Goal: Task Accomplishment & Management: Manage account settings

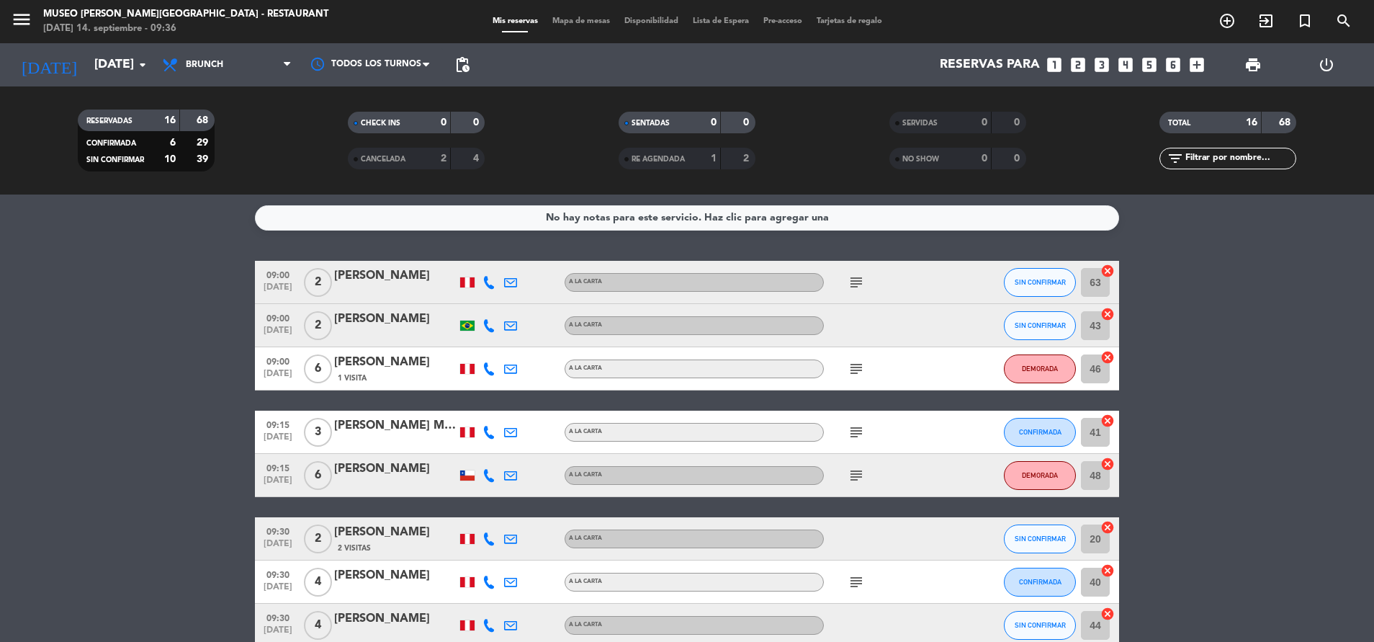
scroll to position [471, 0]
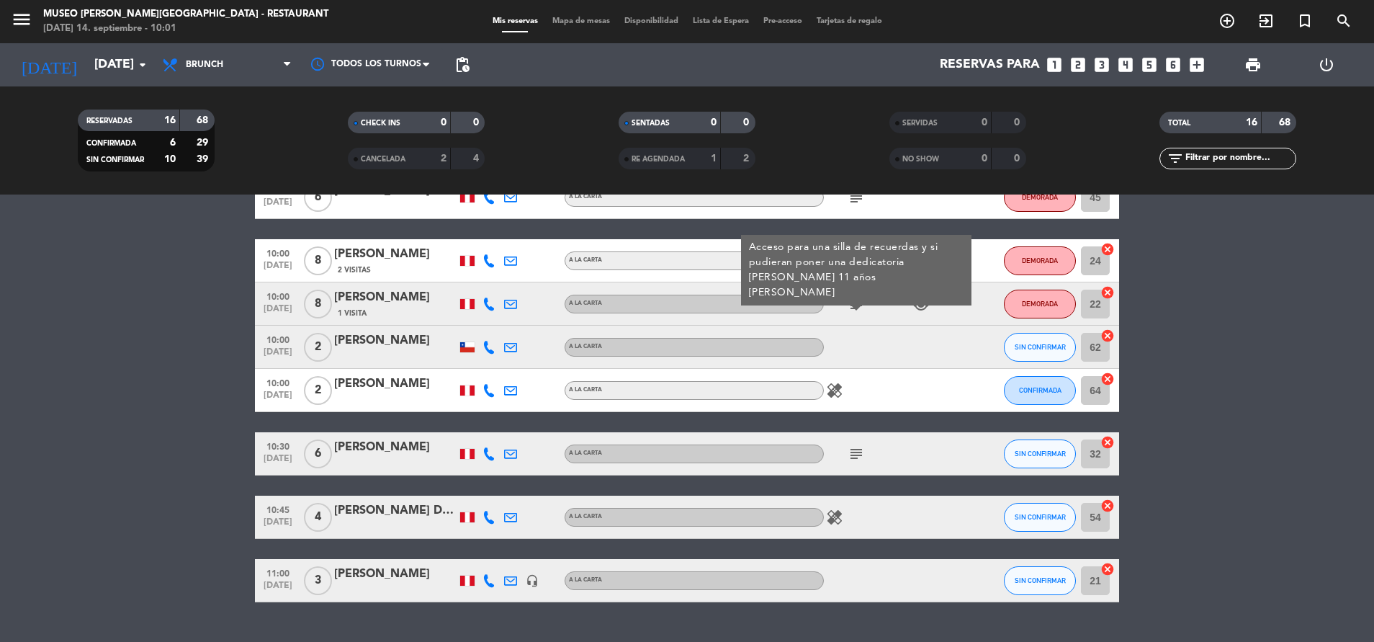
click at [963, 158] on div "0" at bounding box center [972, 158] width 29 height 17
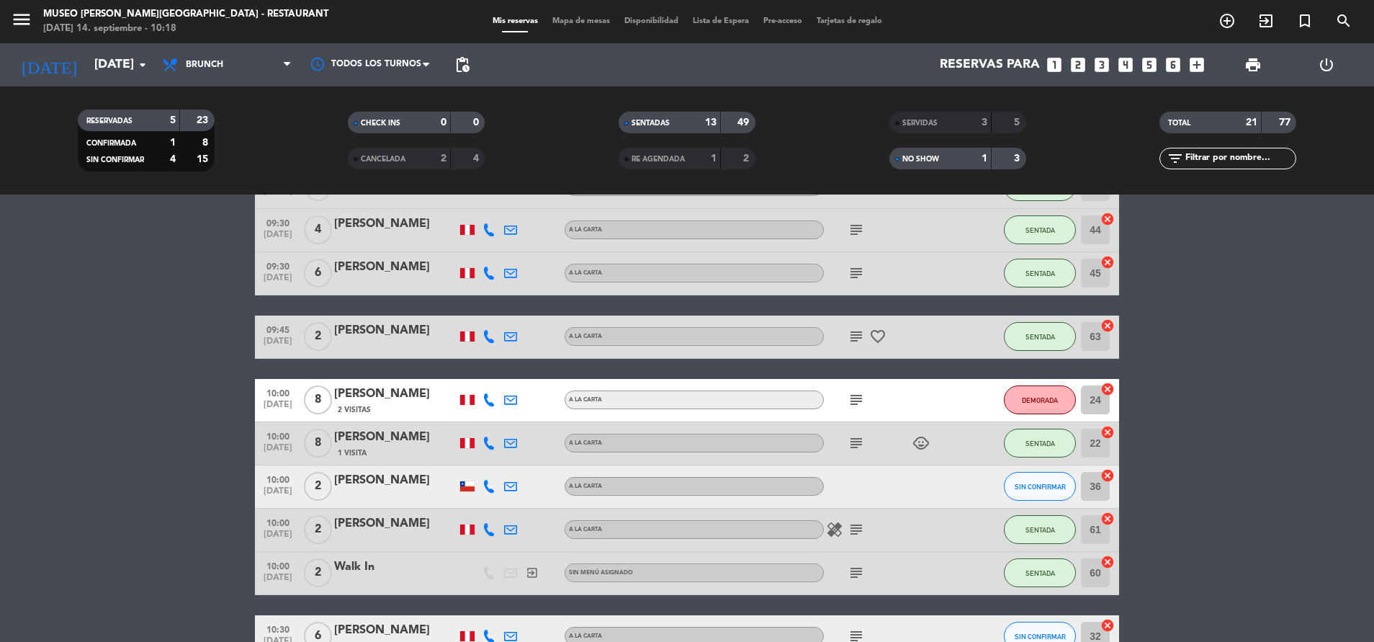
scroll to position [527, 0]
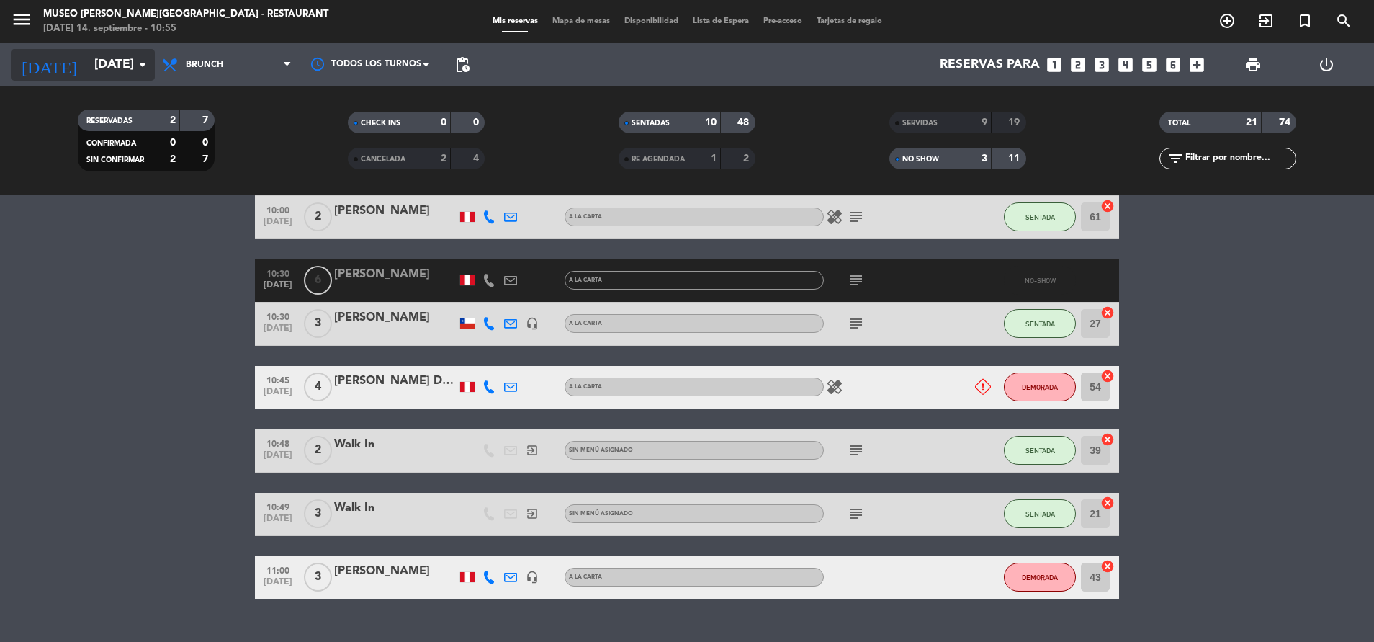
click at [92, 71] on input "[DATE]" at bounding box center [170, 64] width 167 height 29
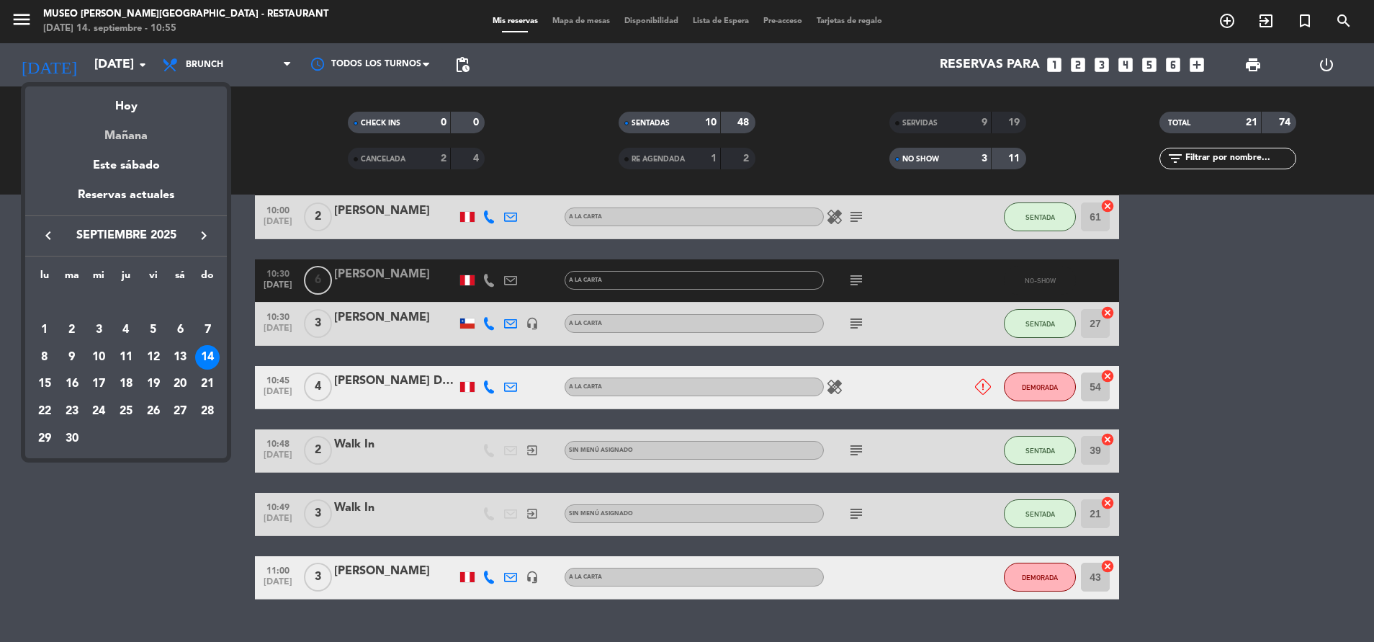
click at [131, 137] on div "Mañana" at bounding box center [126, 131] width 202 height 30
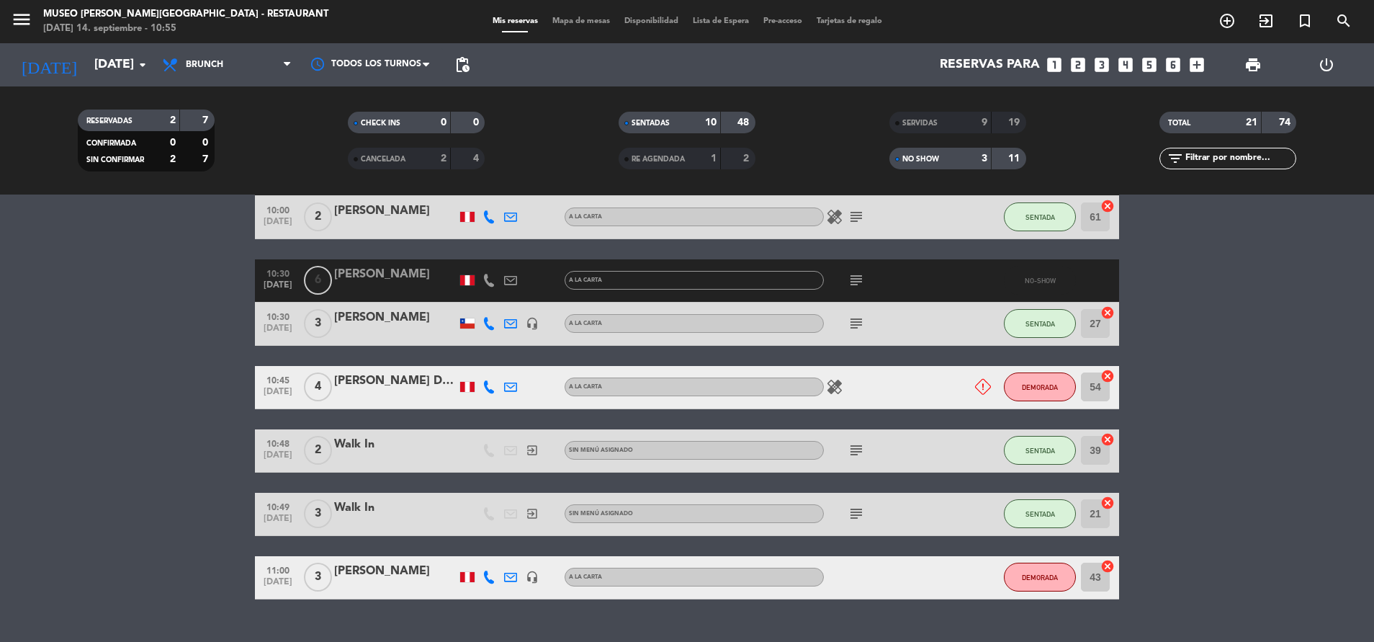
type input "[DATE]"
click at [233, 74] on span "Brunch" at bounding box center [227, 65] width 144 height 32
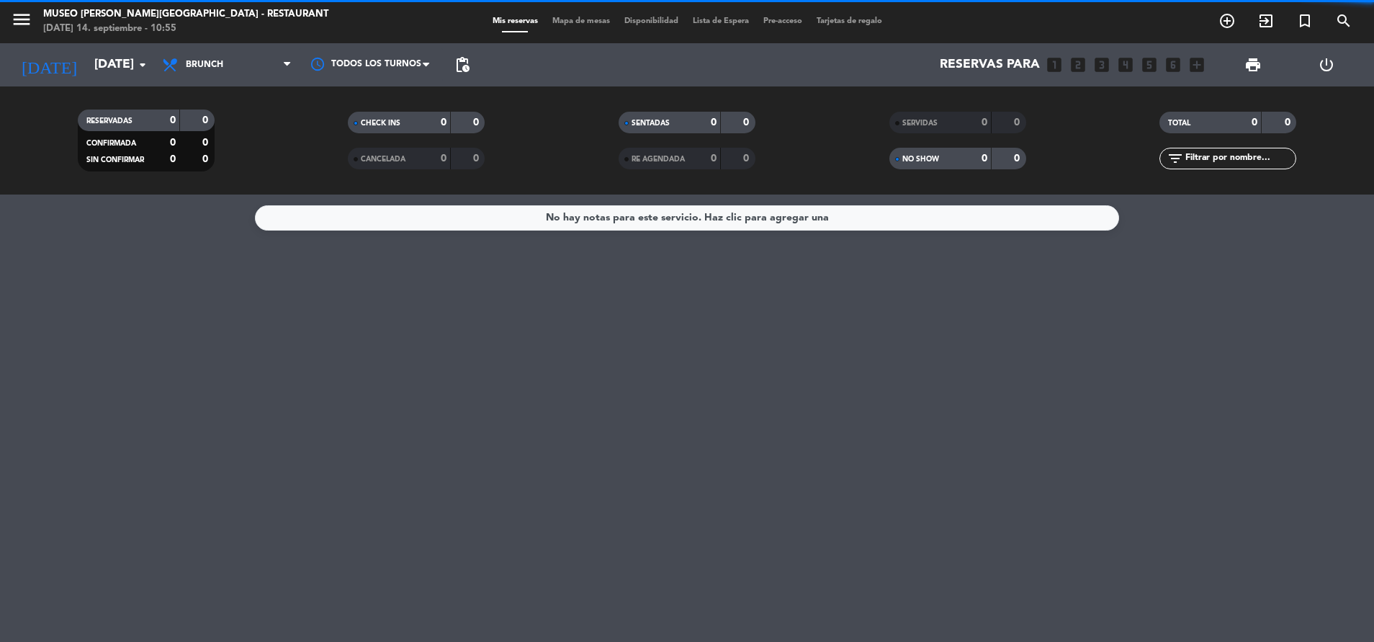
scroll to position [0, 0]
click at [246, 161] on filter-checkbox "RESERVADAS 0 0 CONFIRMADA 0 0 SIN CONFIRMAR 0 0" at bounding box center [146, 140] width 271 height 62
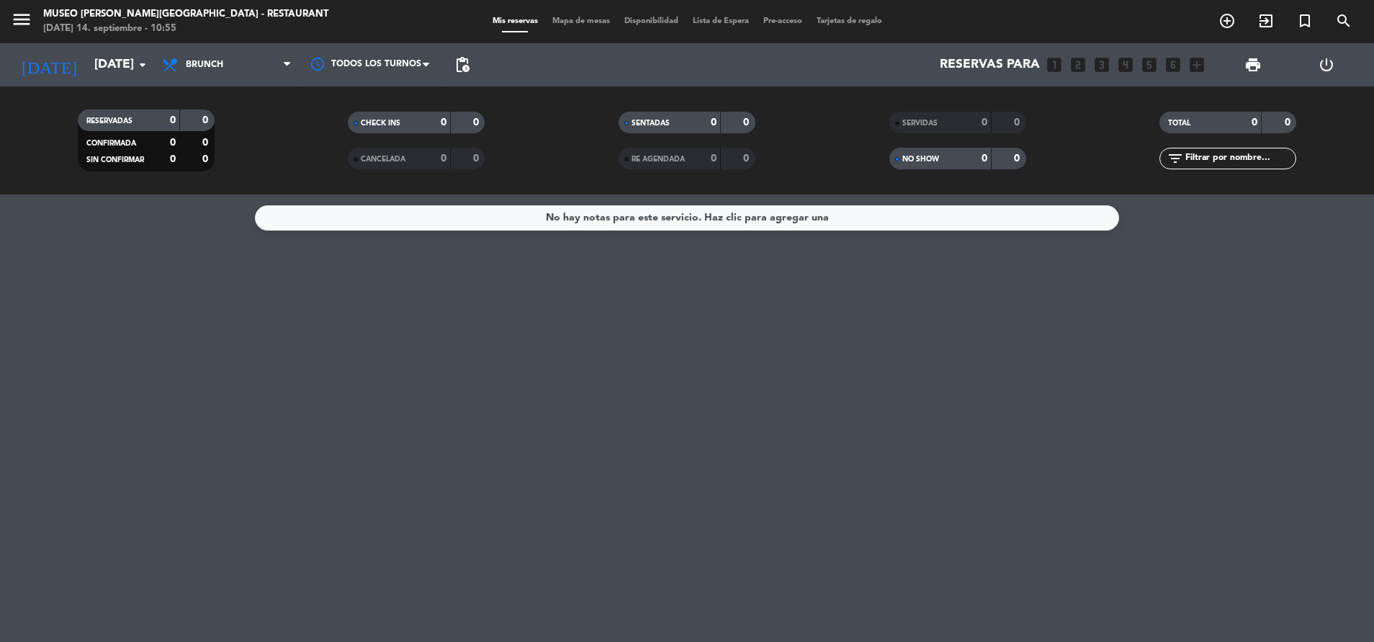
click at [585, 27] on div "Mis reservas Mapa de mesas Disponibilidad Lista de Espera Pre-acceso Tarjetas d…" at bounding box center [687, 21] width 404 height 13
click at [578, 19] on span "Mapa de mesas" at bounding box center [581, 21] width 72 height 8
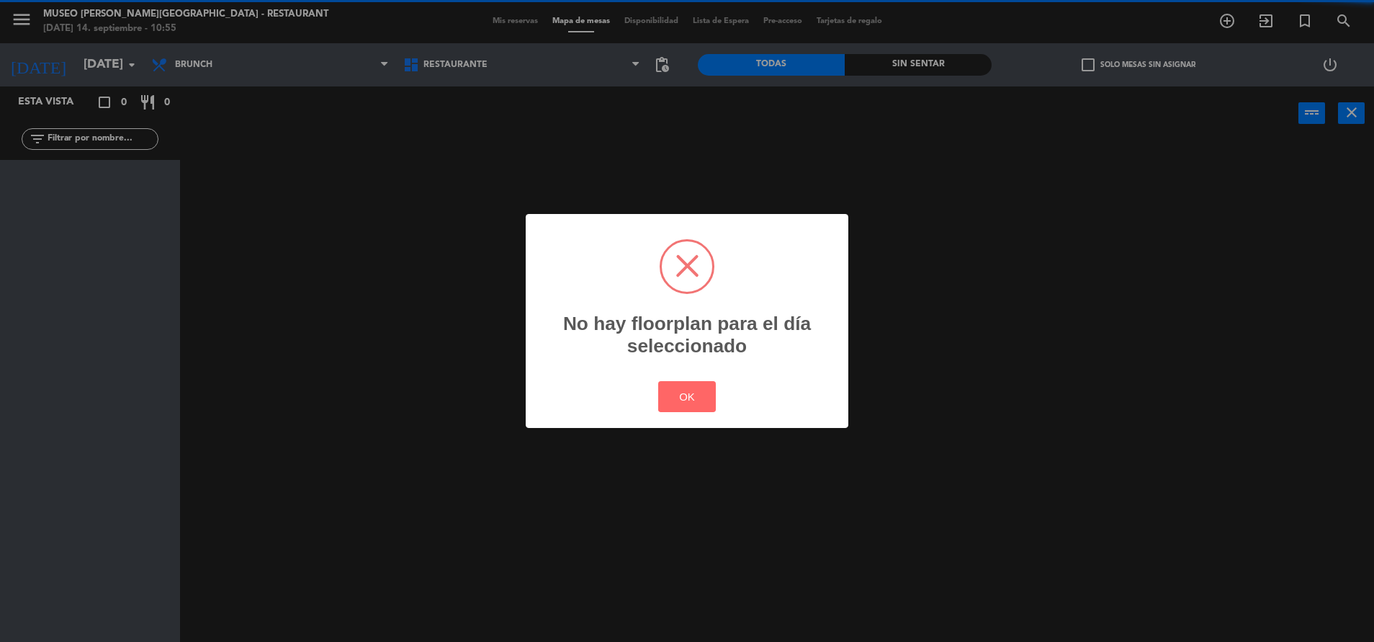
click at [256, 88] on div "? ! i No hay floorplan para el día seleccionado × OK Cancel" at bounding box center [687, 321] width 1374 height 642
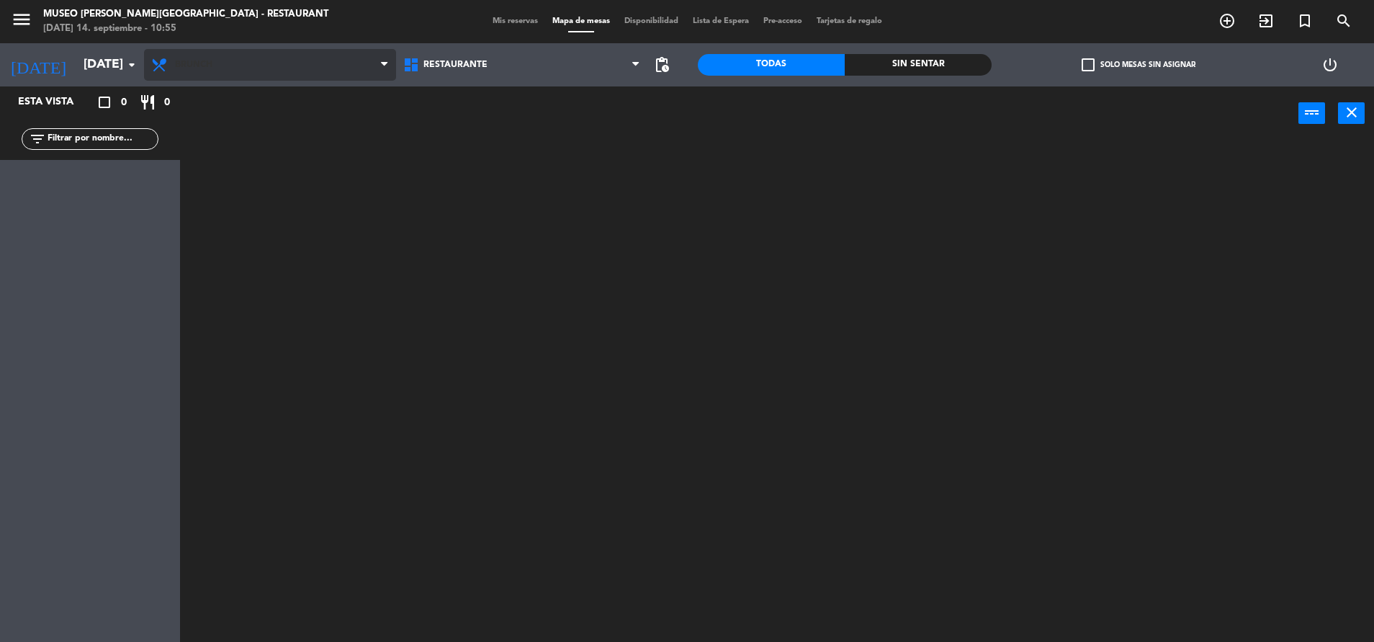
click at [291, 73] on span "Brunch" at bounding box center [270, 65] width 252 height 32
click at [293, 120] on ng-component "menu [GEOGRAPHIC_DATA][PERSON_NAME] - Restaurant [DATE] 14. septiembre - 10:55 …" at bounding box center [687, 322] width 1374 height 645
click at [153, 132] on input "text" at bounding box center [102, 139] width 112 height 16
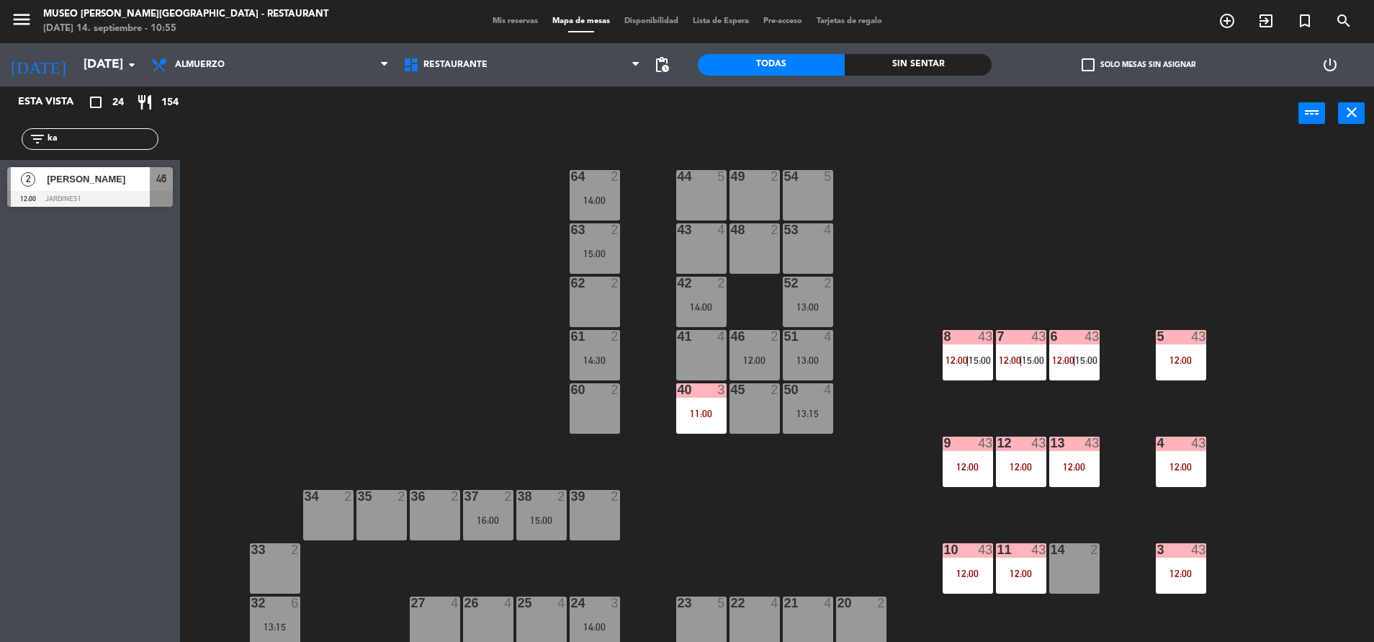
type input "ka"
click at [347, 166] on div "44 5 49 2 54 5 64 2 14:00 48 2 53 4 63 2 15:00 43 4 62 2 42 2 14:00 52 2 13:00 …" at bounding box center [784, 394] width 1180 height 501
click at [179, 73] on span "Almuerzo" at bounding box center [270, 65] width 252 height 32
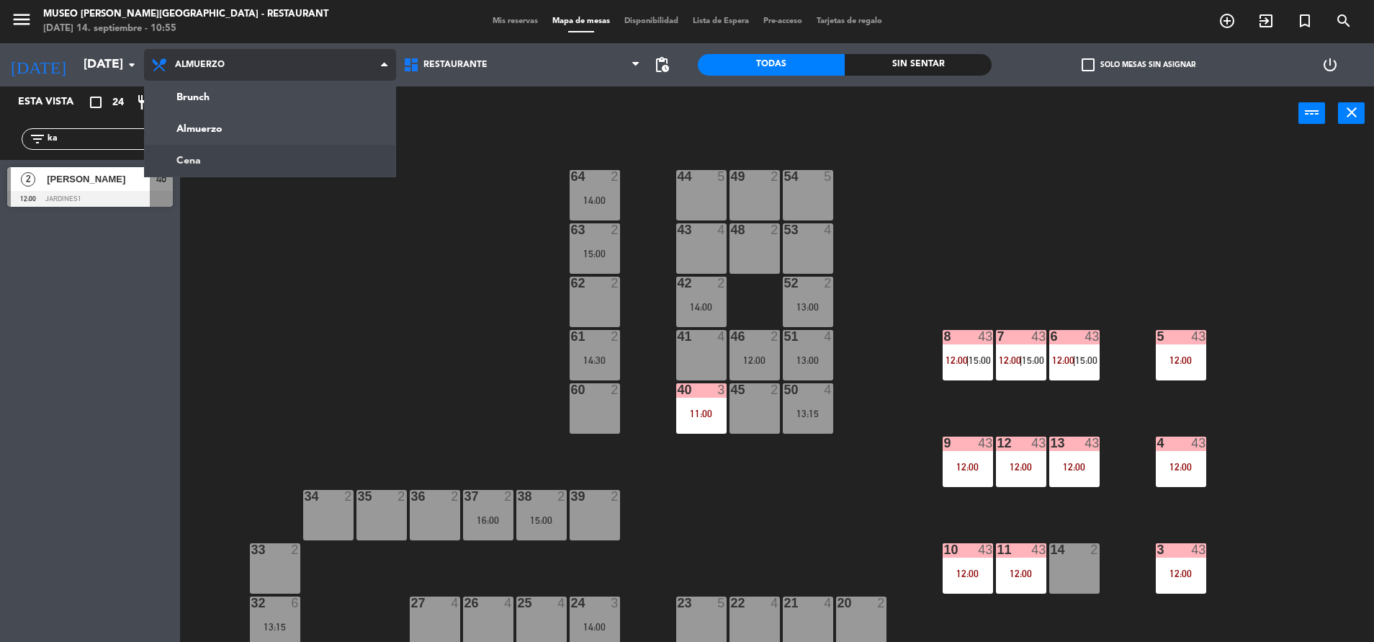
click at [210, 156] on ng-component "menu [GEOGRAPHIC_DATA][PERSON_NAME] - Restaurant [DATE] 14. septiembre - 10:55 …" at bounding box center [687, 322] width 1374 height 645
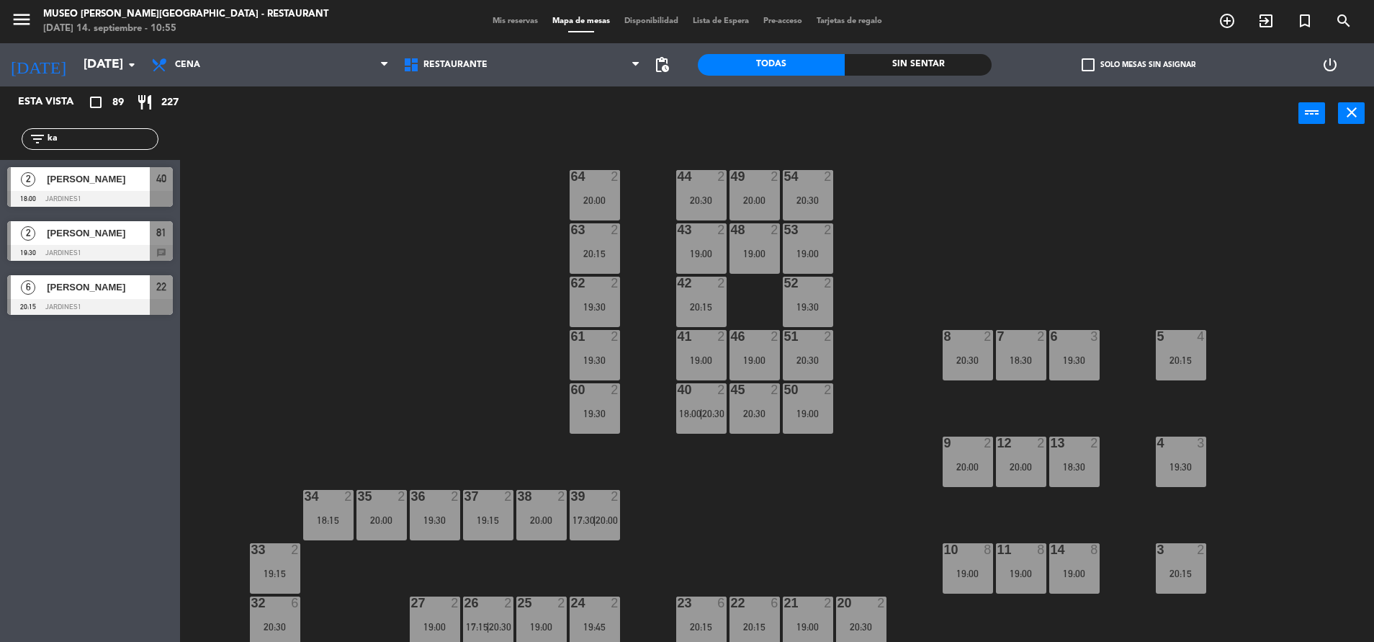
click at [159, 195] on div at bounding box center [90, 199] width 166 height 16
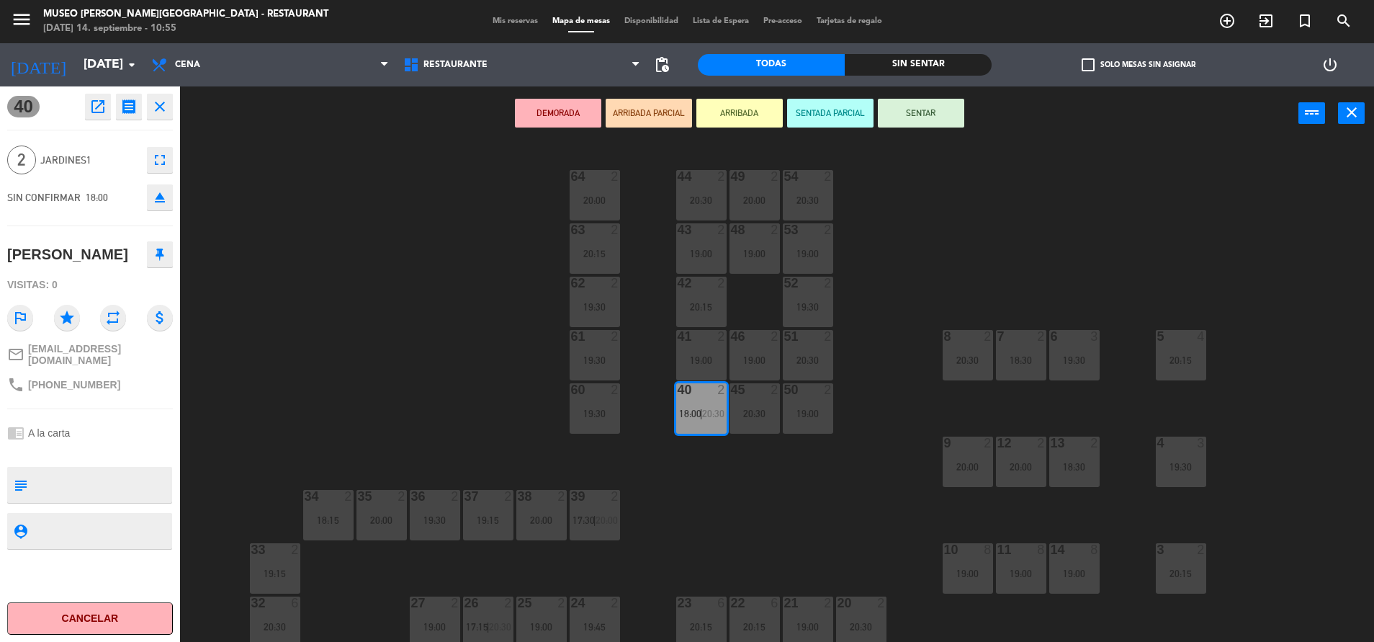
click at [96, 112] on icon "open_in_new" at bounding box center [97, 106] width 17 height 17
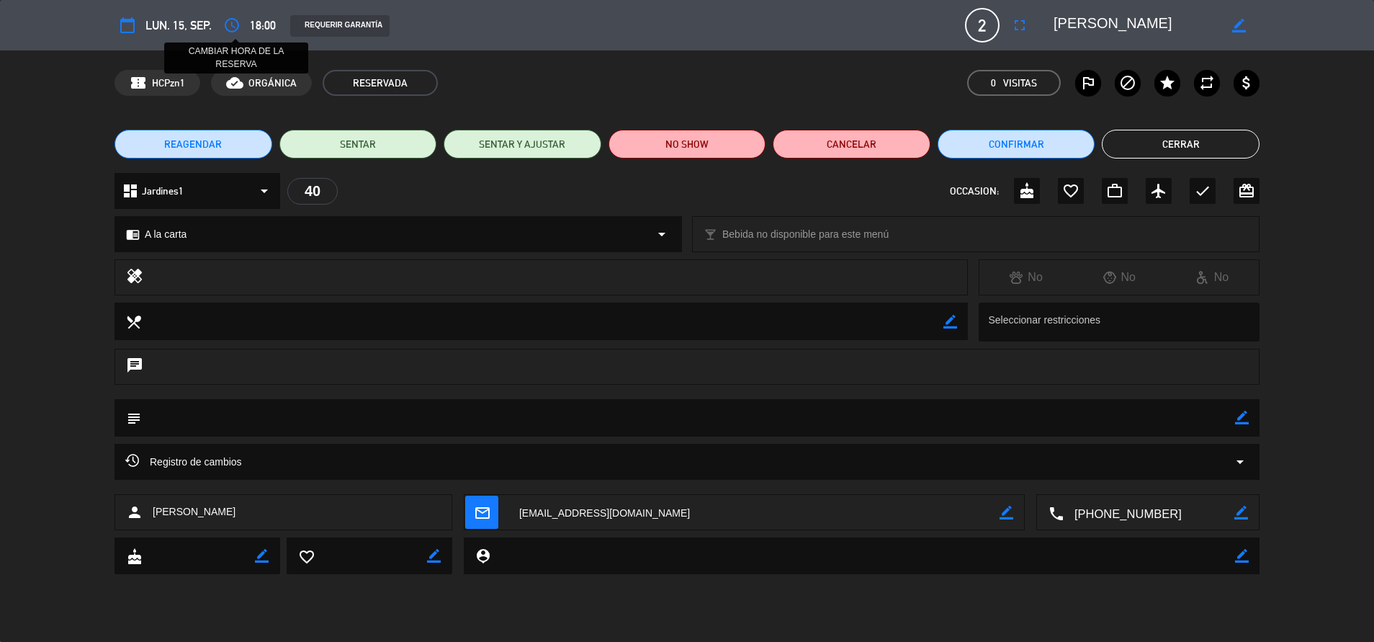
click at [235, 25] on icon "access_time" at bounding box center [231, 25] width 17 height 17
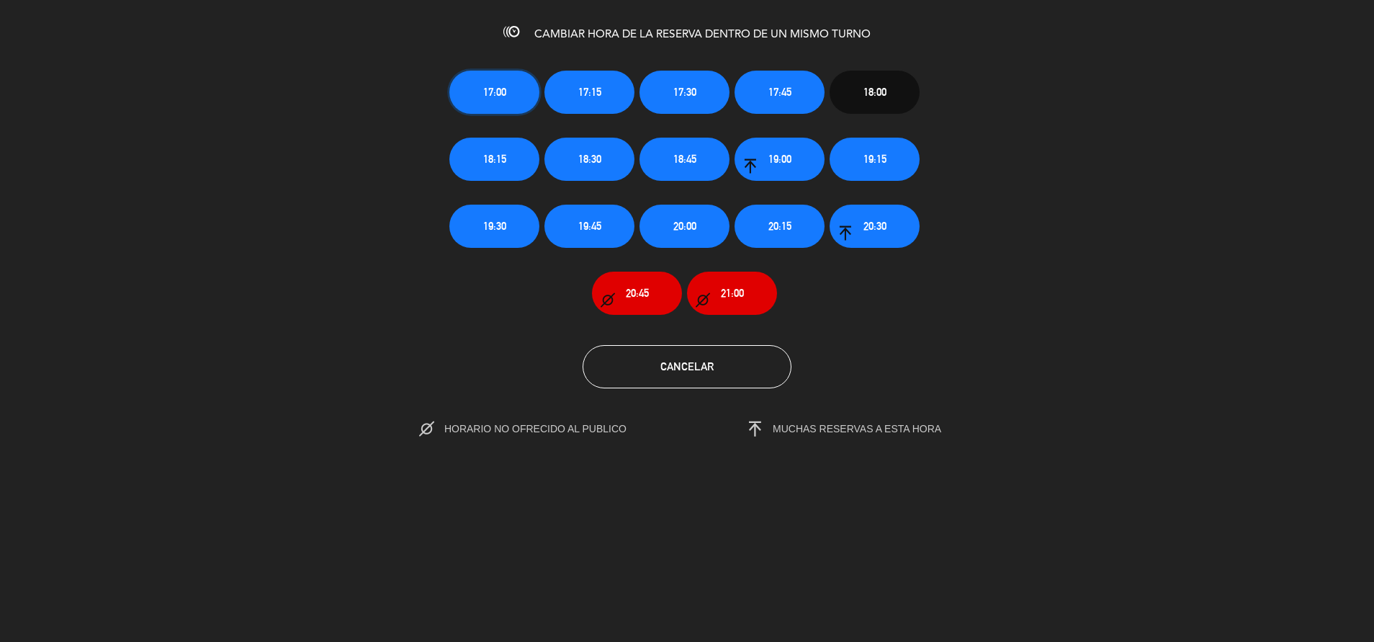
click at [491, 85] on span "17:00" at bounding box center [494, 92] width 23 height 17
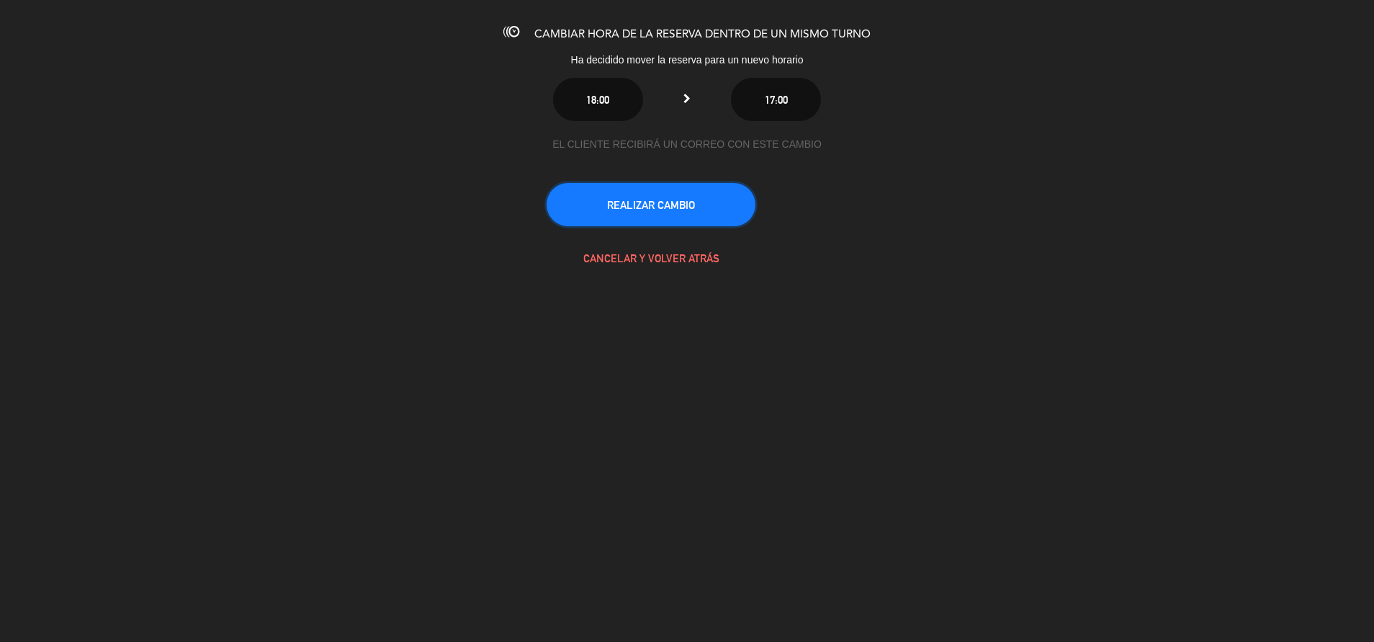
click at [667, 202] on button "REALIZAR CAMBIO" at bounding box center [651, 204] width 209 height 43
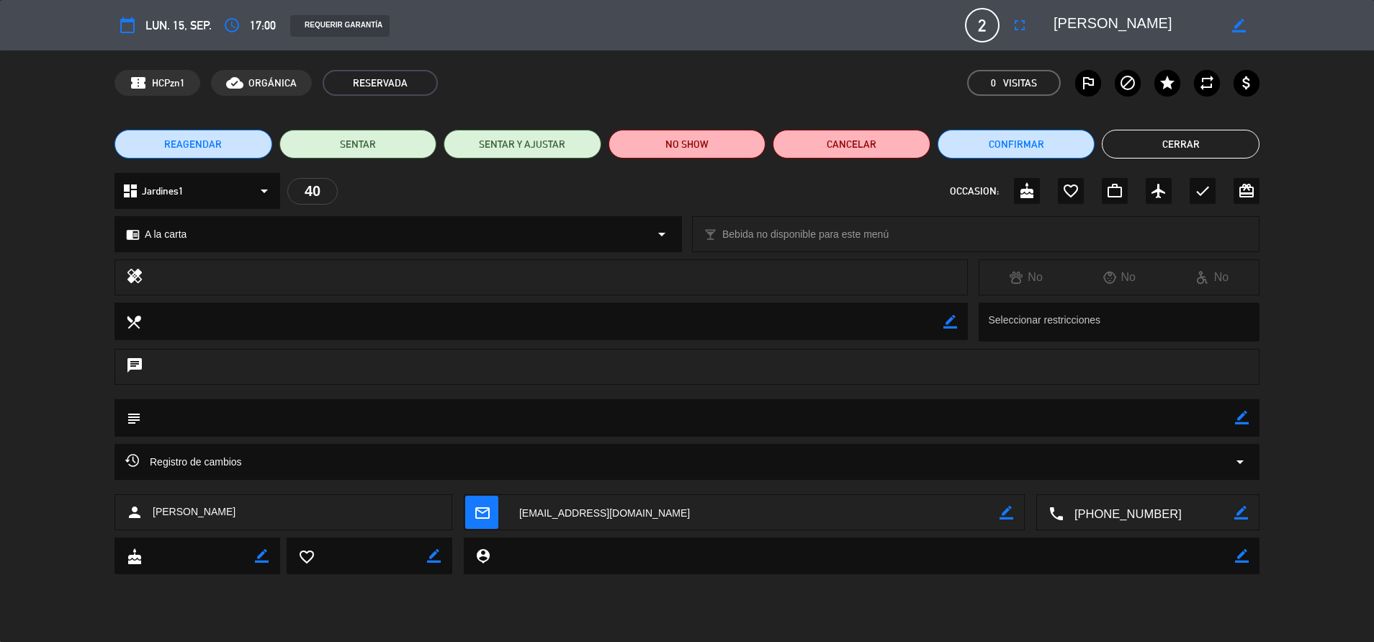
click at [1166, 142] on button "Cerrar" at bounding box center [1181, 144] width 158 height 29
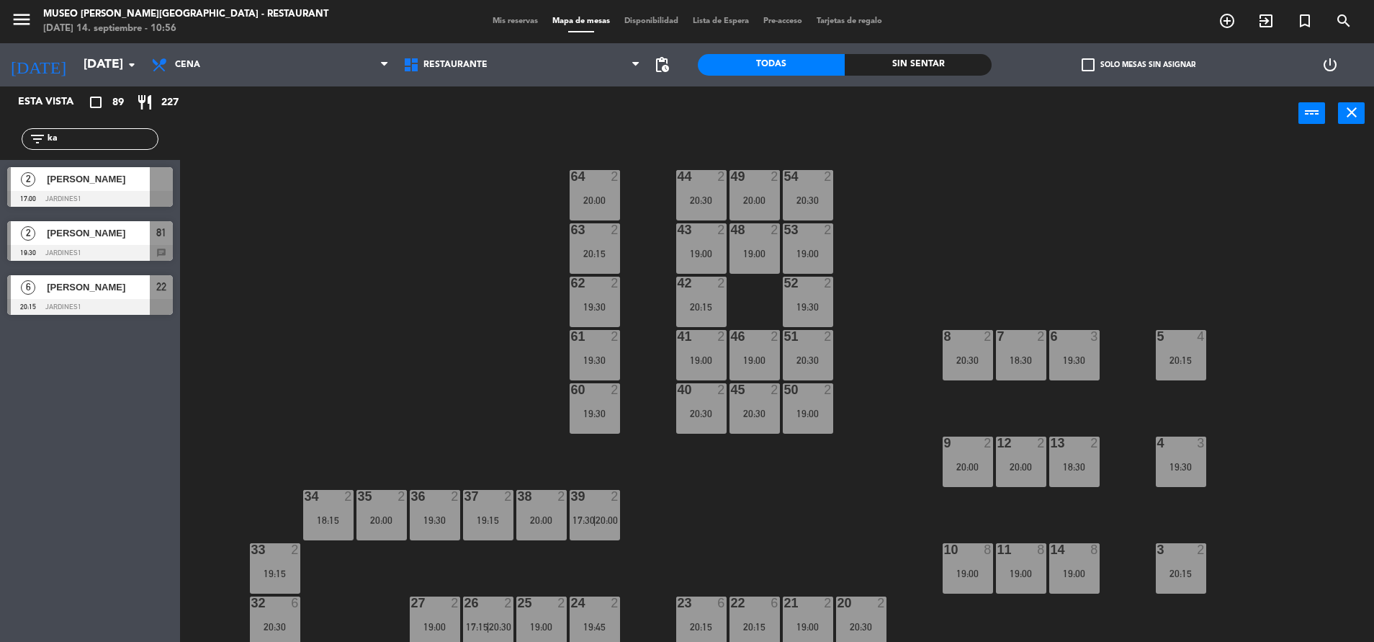
click at [402, 261] on div "44 2 20:30 49 2 20:00 54 2 20:30 64 2 20:00 48 2 19:00 53 2 19:00 63 2 20:15 43…" at bounding box center [784, 394] width 1180 height 501
click at [155, 186] on div at bounding box center [161, 179] width 23 height 24
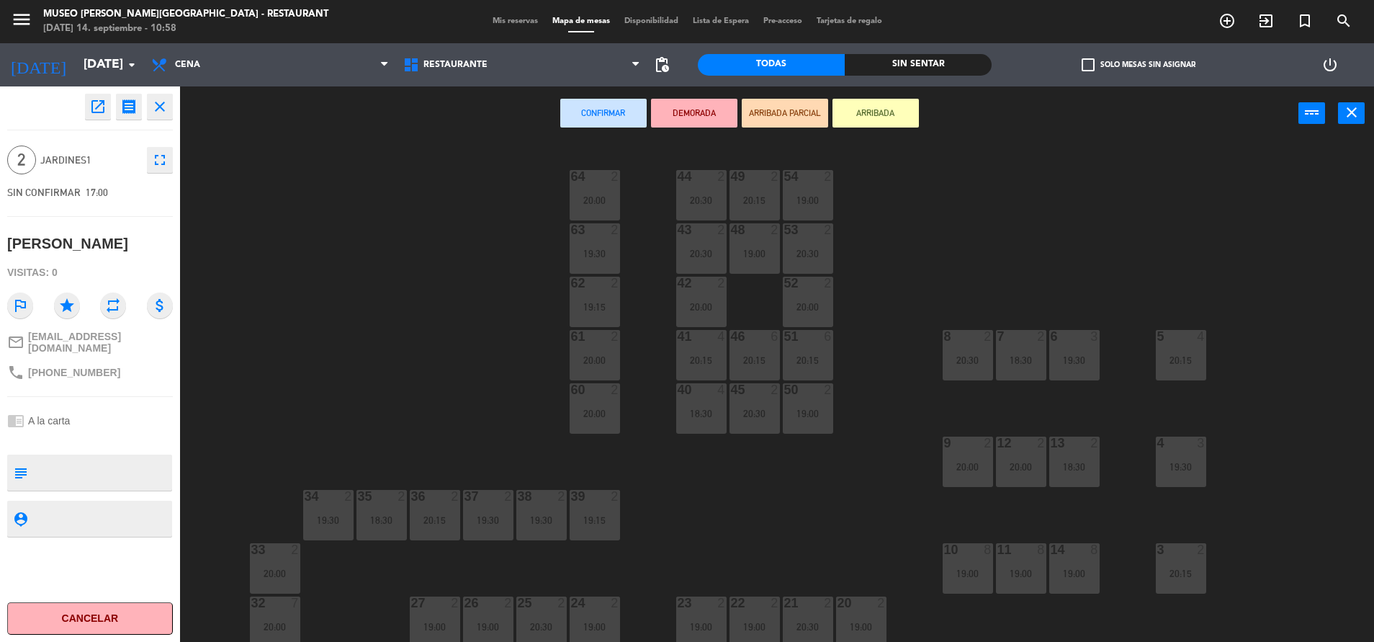
click at [425, 251] on div "44 2 20:30 49 2 20:15 54 2 19:00 64 2 20:00 48 2 19:00 53 2 20:30 63 2 19:30 43…" at bounding box center [784, 394] width 1180 height 501
